Goal: Task Accomplishment & Management: Manage account settings

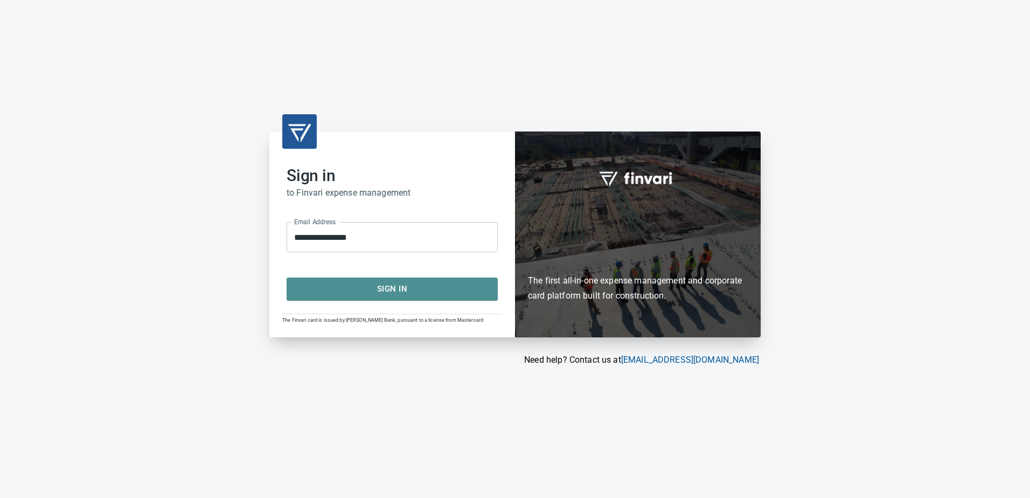
click at [392, 282] on span "Sign In" at bounding box center [393, 289] width 188 height 14
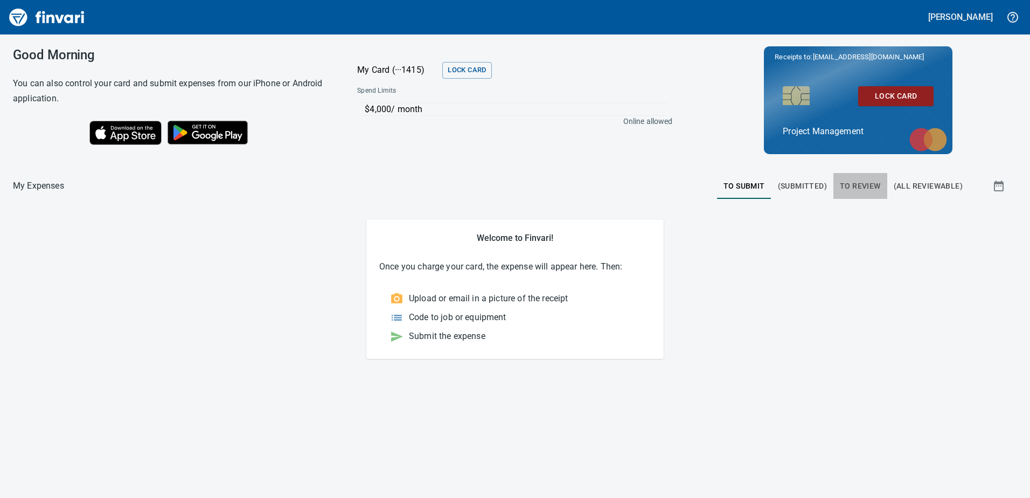
click at [854, 189] on span "To Review" at bounding box center [860, 185] width 41 height 13
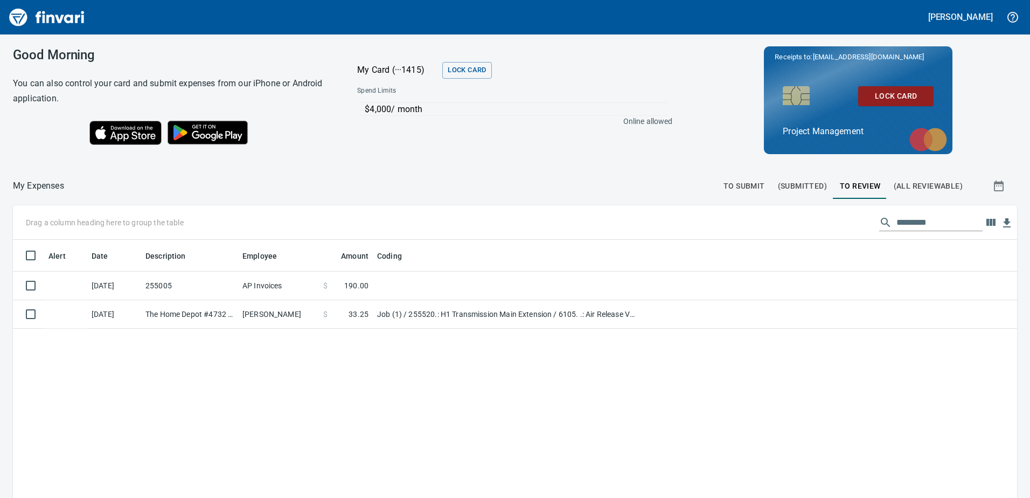
scroll to position [371, 988]
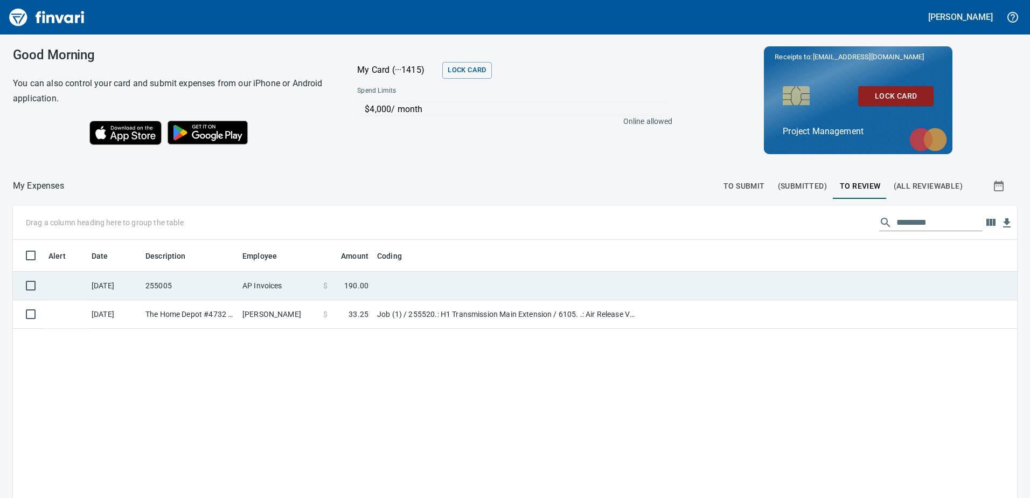
click at [392, 285] on td at bounding box center [507, 286] width 269 height 29
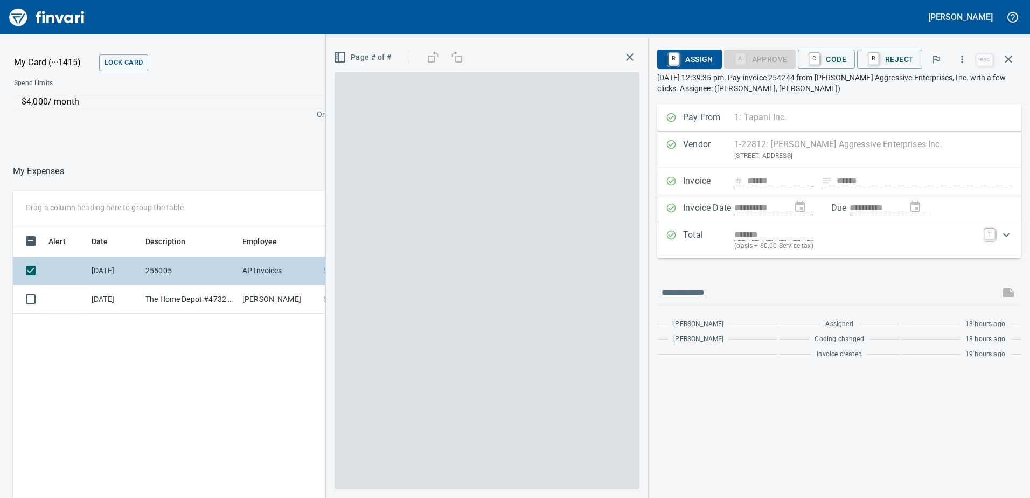
scroll to position [371, 719]
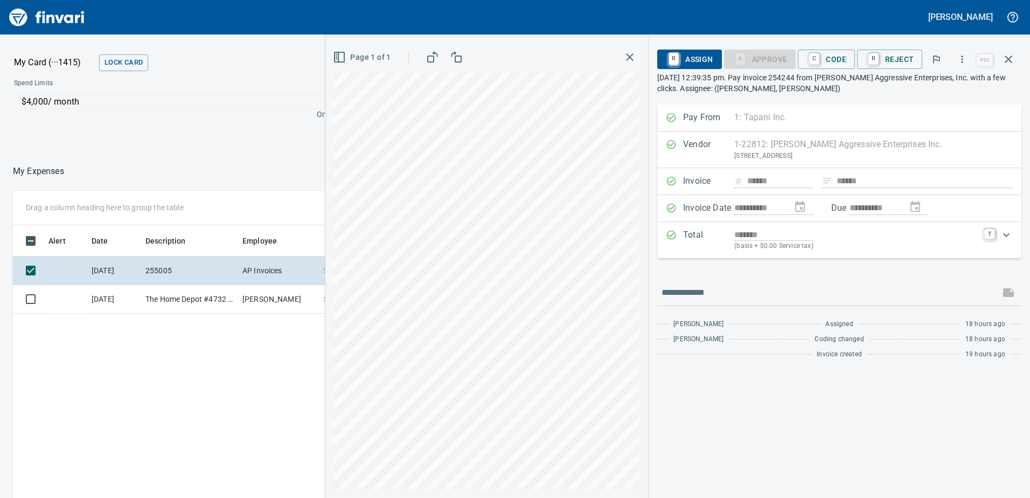
click at [633, 52] on icon "button" at bounding box center [629, 57] width 13 height 13
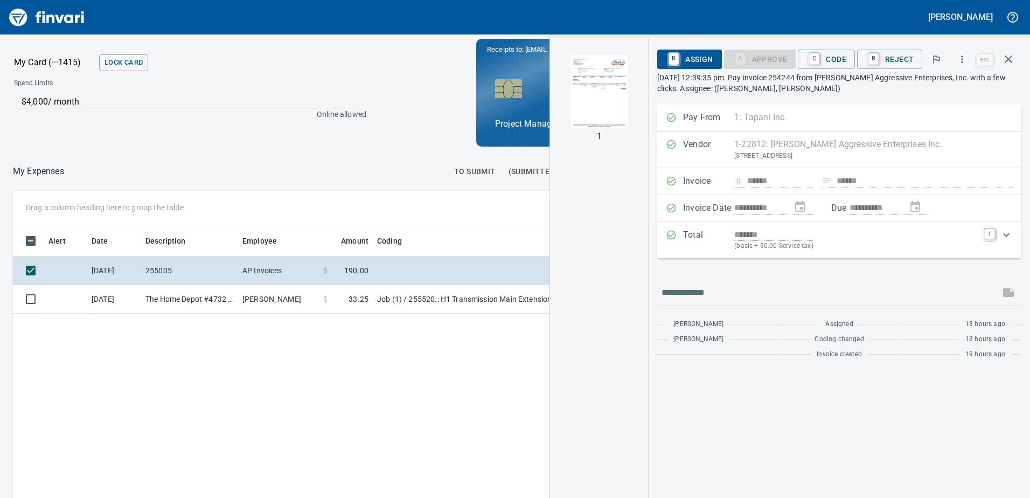
click at [365, 163] on div at bounding box center [256, 171] width 384 height 26
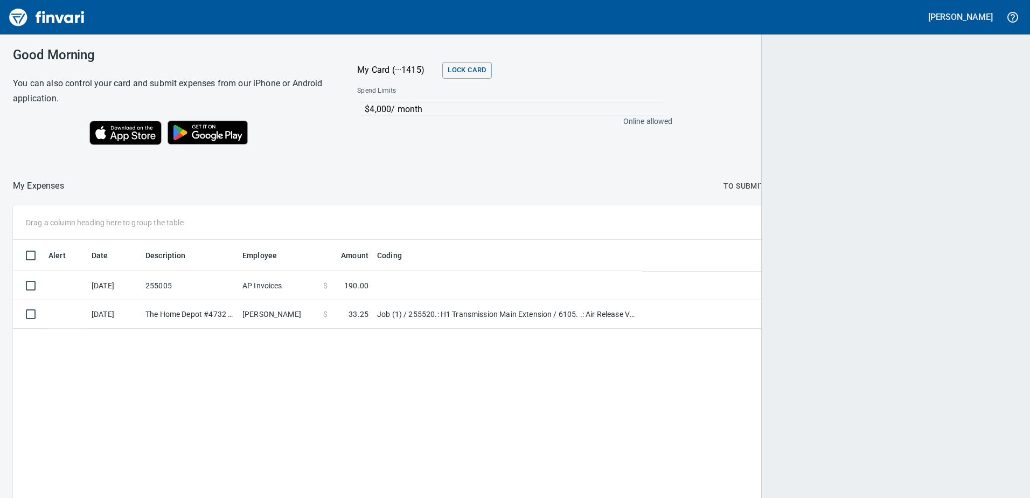
scroll to position [371, 987]
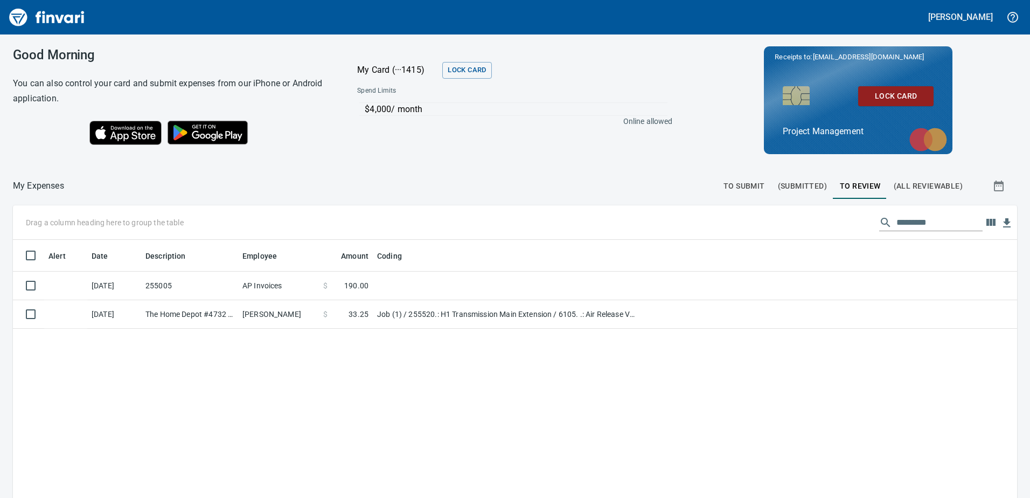
click at [469, 155] on div "Good Morning You can also control your card and submit expenses from our iPhone…" at bounding box center [515, 99] width 1030 height 131
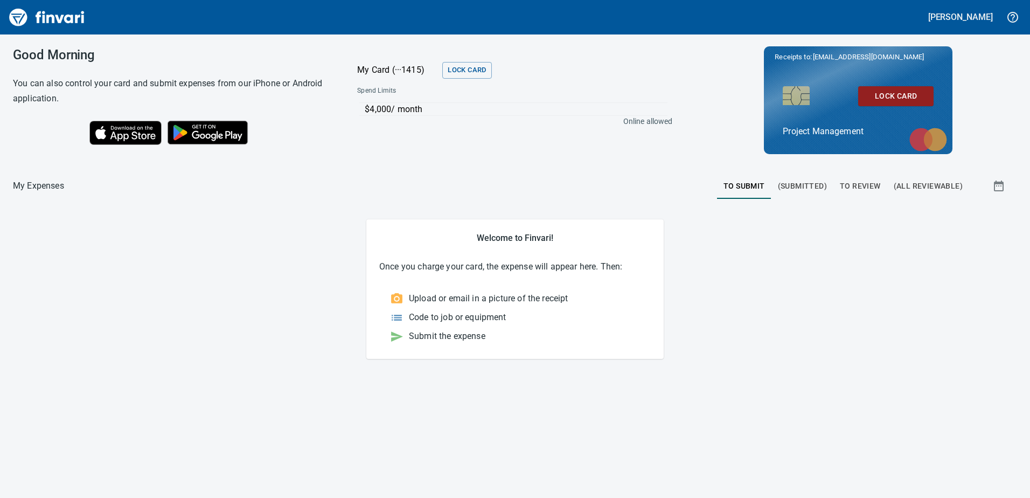
click at [843, 108] on div "Lock Card Project Management" at bounding box center [858, 112] width 151 height 52
click at [980, 15] on h5 "[PERSON_NAME]" at bounding box center [960, 16] width 65 height 11
drag, startPoint x: 355, startPoint y: 143, endPoint x: 331, endPoint y: 145, distance: 23.9
click at [355, 143] on div at bounding box center [515, 249] width 1030 height 498
drag, startPoint x: 827, startPoint y: 118, endPoint x: 820, endPoint y: 118, distance: 7.0
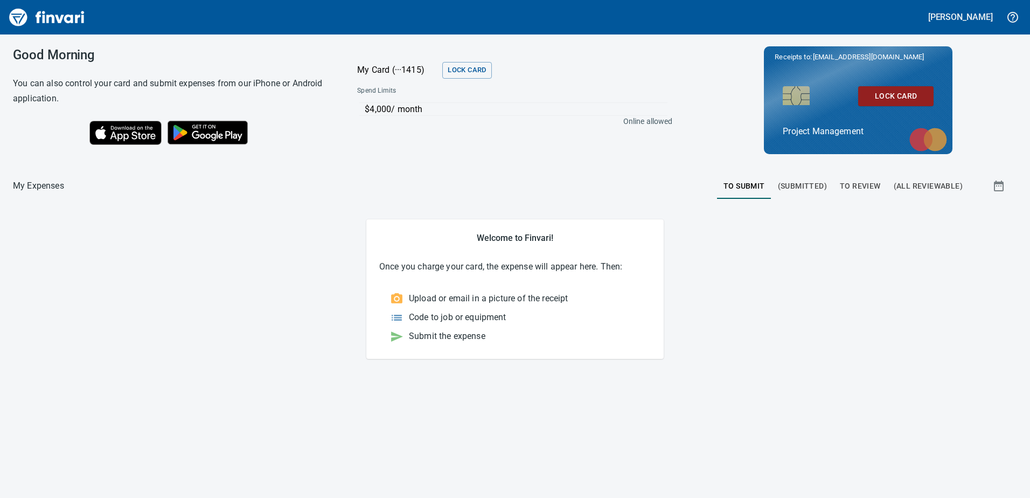
click at [820, 118] on div "Lock Card Project Management" at bounding box center [858, 112] width 151 height 52
click at [379, 67] on p "My Card (···1415)" at bounding box center [397, 70] width 81 height 13
click at [387, 67] on p "My Card (···1415)" at bounding box center [397, 70] width 81 height 13
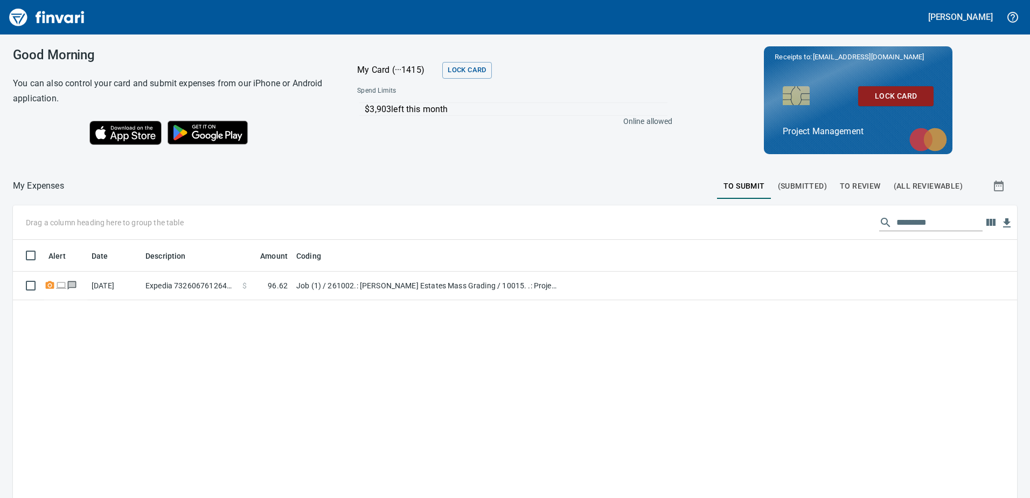
scroll to position [1, 1]
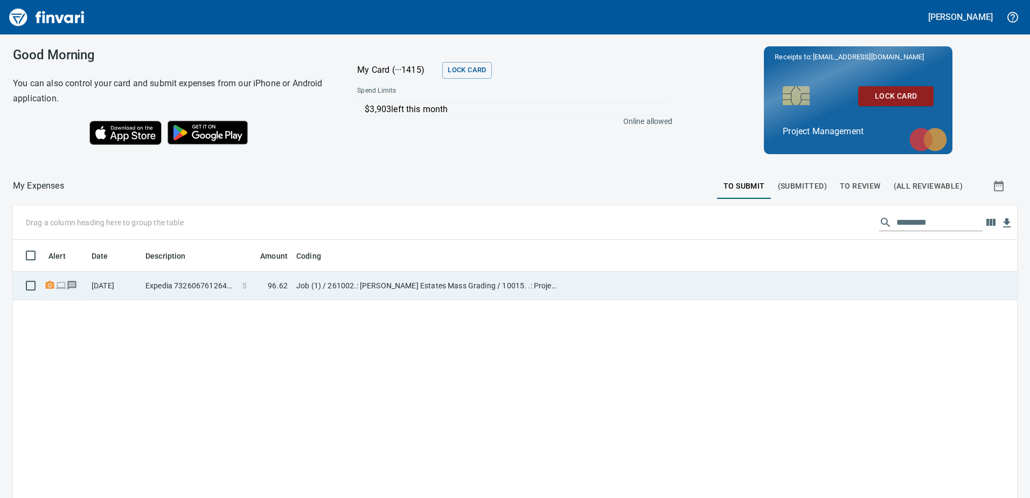
click at [53, 283] on icon at bounding box center [49, 285] width 9 height 8
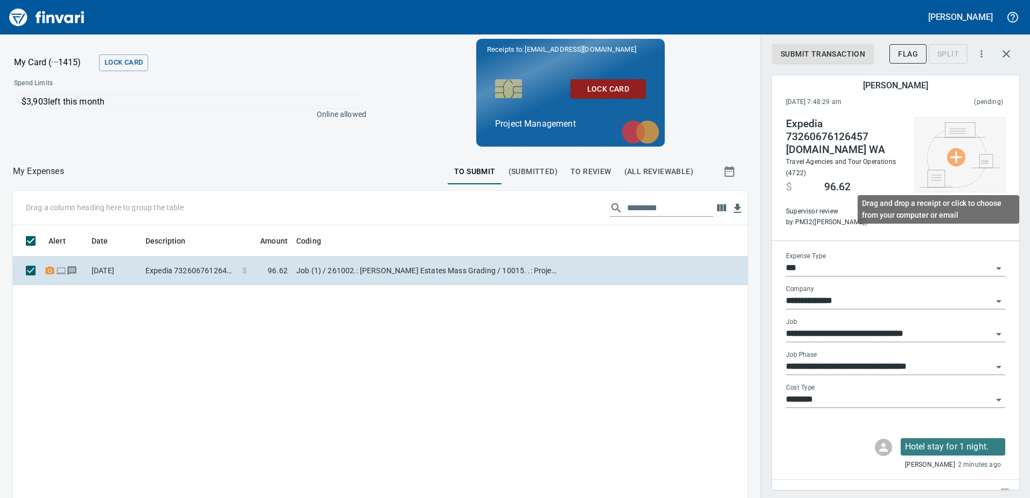
scroll to position [371, 719]
click at [944, 159] on img at bounding box center [960, 154] width 81 height 65
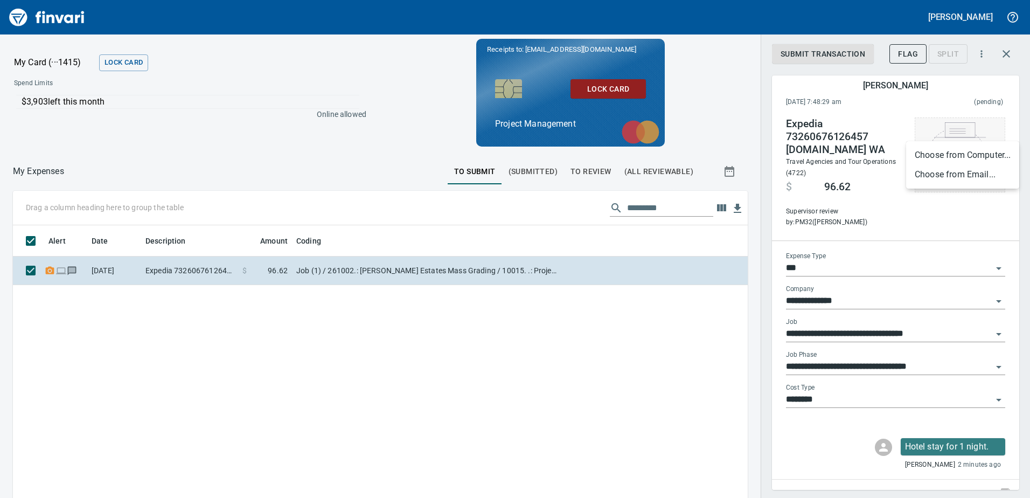
click at [944, 159] on li "Choose from Computer..." at bounding box center [962, 154] width 113 height 19
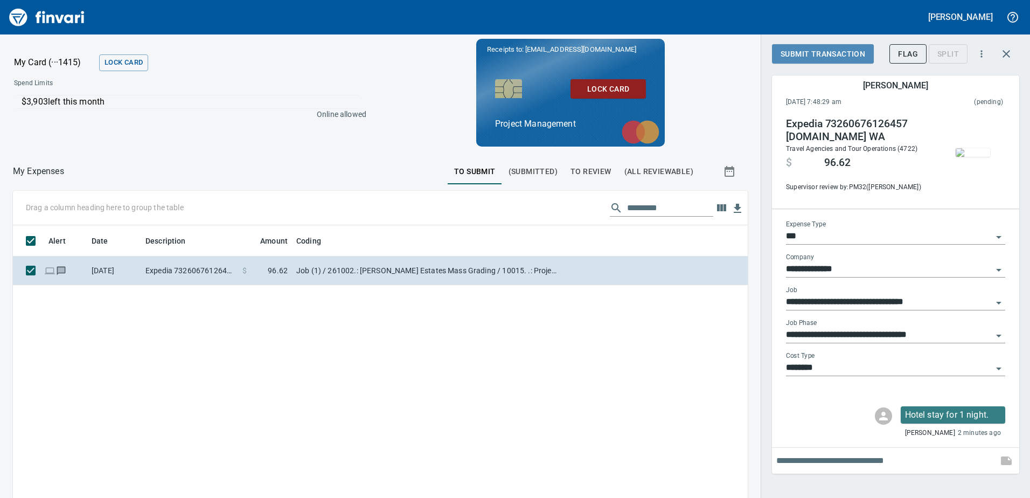
click at [798, 48] on span "Submit Transaction" at bounding box center [823, 53] width 85 height 13
